Goal: Information Seeking & Learning: Learn about a topic

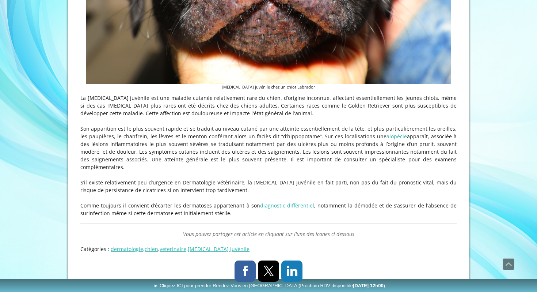
scroll to position [394, 0]
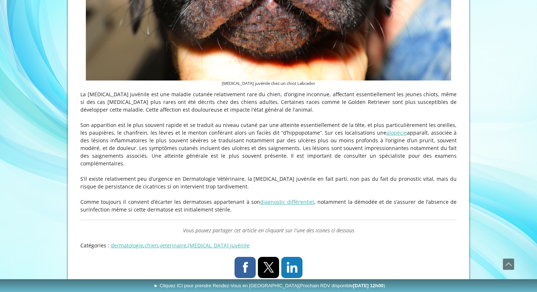
drag, startPoint x: 156, startPoint y: 172, endPoint x: 256, endPoint y: 179, distance: 100.7
click at [258, 180] on p "S’il existe relativement peu d’urgence en Dermatologie Vétérinaire, la [MEDICAL…" at bounding box center [268, 182] width 376 height 15
click at [256, 179] on p "S’il existe relativement peu d’urgence en Dermatologie Vétérinaire, la [MEDICAL…" at bounding box center [268, 182] width 376 height 15
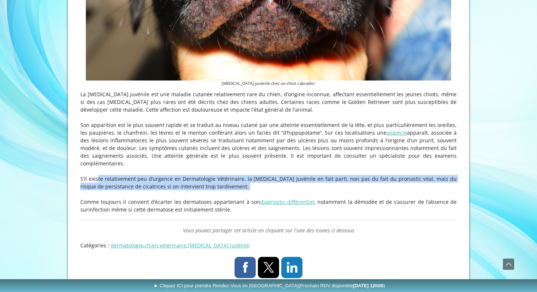
click at [256, 179] on p "S’il existe relativement peu d’urgence en Dermatologie Vétérinaire, la [MEDICAL…" at bounding box center [268, 182] width 376 height 15
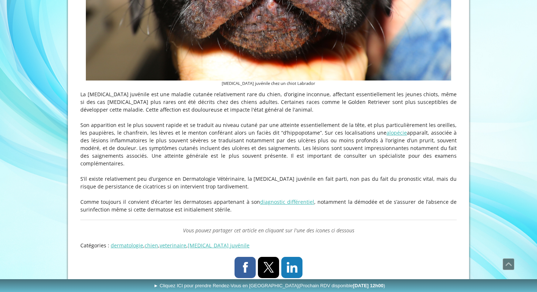
click at [256, 179] on p "S’il existe relativement peu d’urgence en Dermatologie Vétérinaire, la [MEDICAL…" at bounding box center [268, 182] width 376 height 15
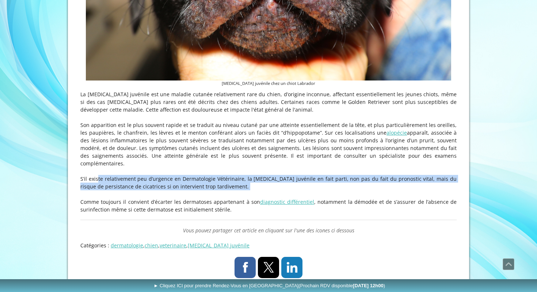
click at [226, 198] on p "Comme toujours il convient d’écarter les dermatoses appartenant à son diagnosti…" at bounding box center [268, 205] width 376 height 15
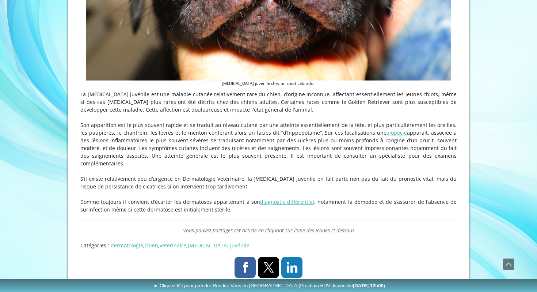
click at [226, 198] on p "Comme toujours il convient d’écarter les dermatoses appartenant à son diagnosti…" at bounding box center [268, 205] width 376 height 15
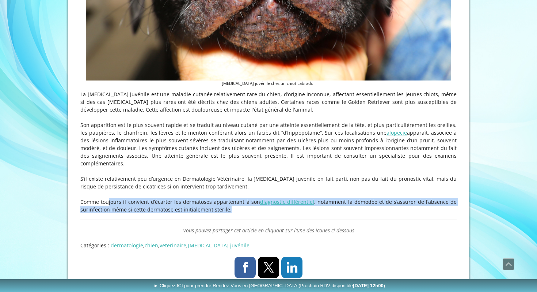
click at [239, 201] on p "Comme toujours il convient d’écarter les dermatoses appartenant à son diagnosti…" at bounding box center [268, 205] width 376 height 15
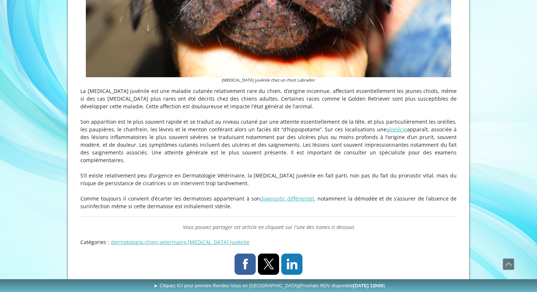
scroll to position [398, 0]
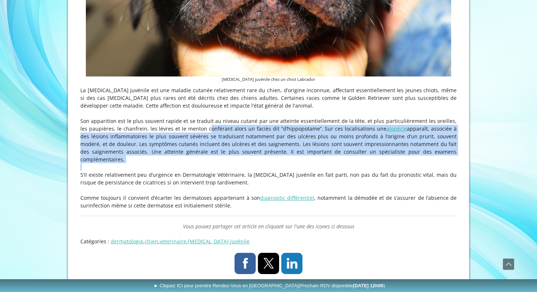
drag, startPoint x: 175, startPoint y: 129, endPoint x: 346, endPoint y: 156, distance: 173.5
click at [347, 156] on div "La [MEDICAL_DATA] juvénile est une maladie cutanée relativement rare du chien, …" at bounding box center [268, 147] width 376 height 123
click at [346, 163] on p at bounding box center [268, 167] width 376 height 8
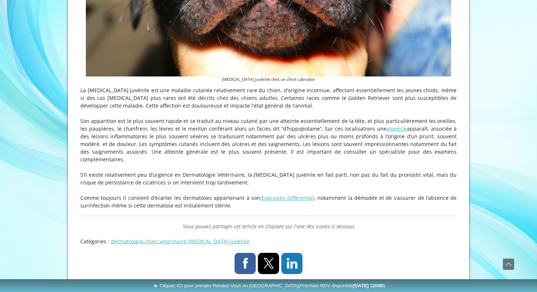
click at [346, 163] on p at bounding box center [268, 167] width 376 height 8
click at [428, 163] on p at bounding box center [268, 167] width 376 height 8
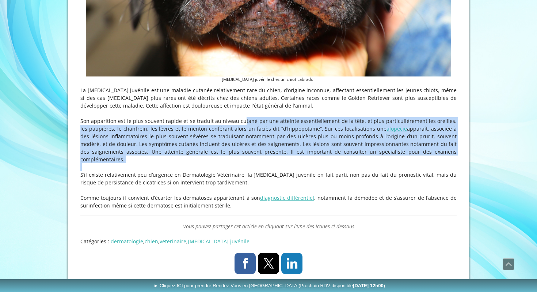
drag, startPoint x: 428, startPoint y: 155, endPoint x: 209, endPoint y: 117, distance: 222.2
click at [210, 117] on div "La [MEDICAL_DATA] juvénile est une maladie cutanée relativement rare du chien, …" at bounding box center [268, 147] width 376 height 123
